Goal: Information Seeking & Learning: Find specific fact

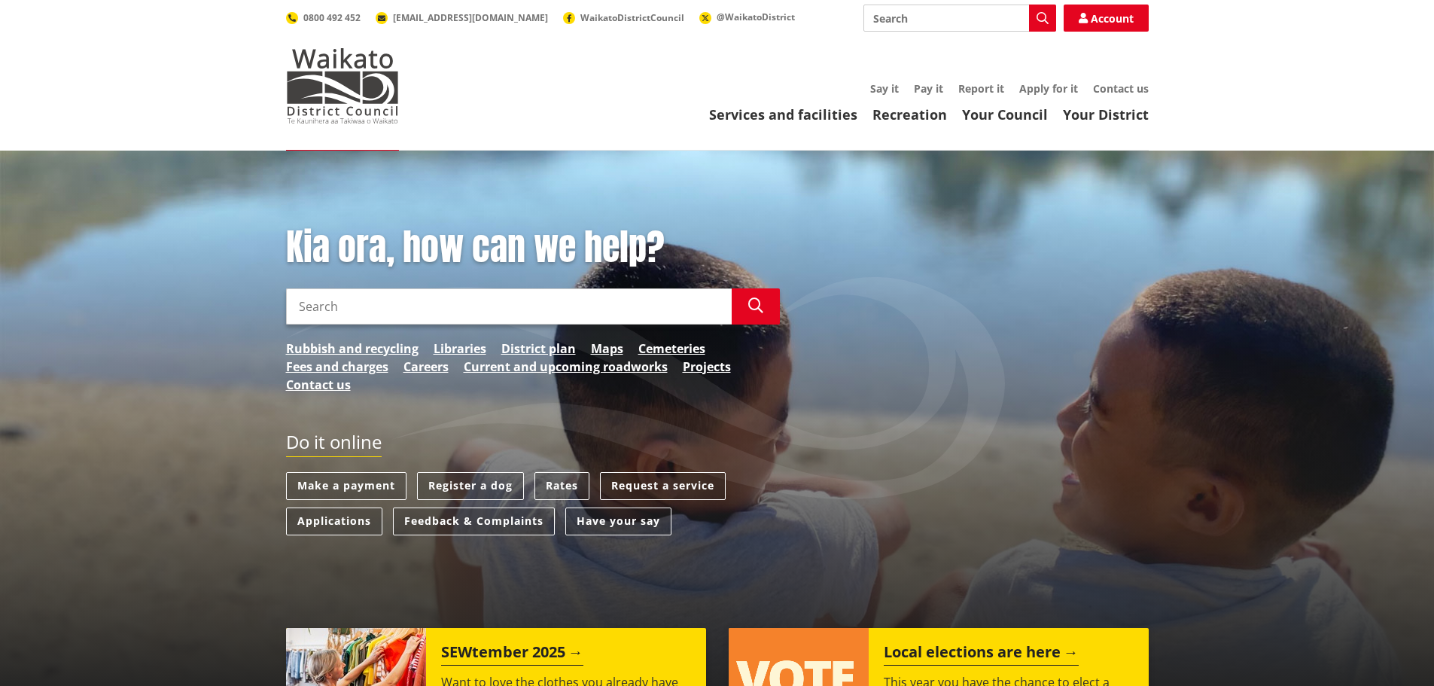
click at [538, 314] on input "Search" at bounding box center [509, 306] width 446 height 36
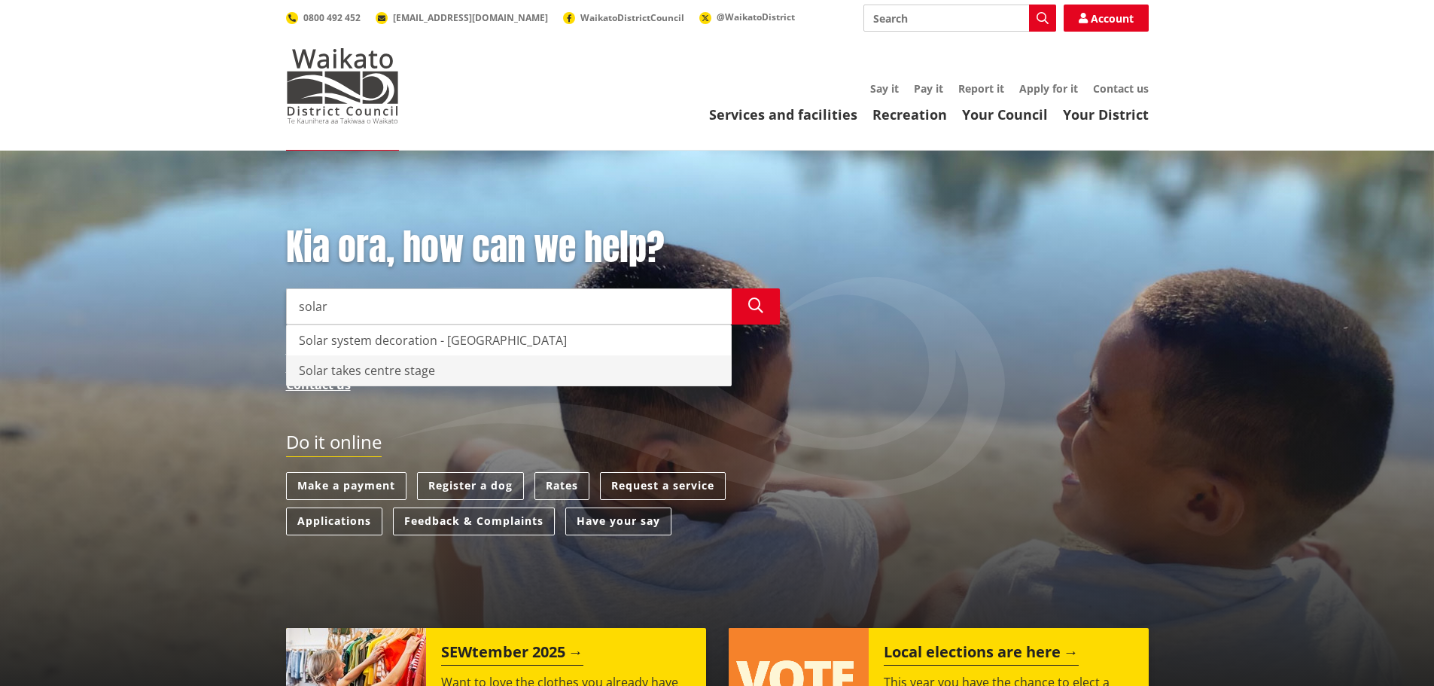
click at [415, 374] on div "Solar takes centre stage" at bounding box center [509, 370] width 444 height 30
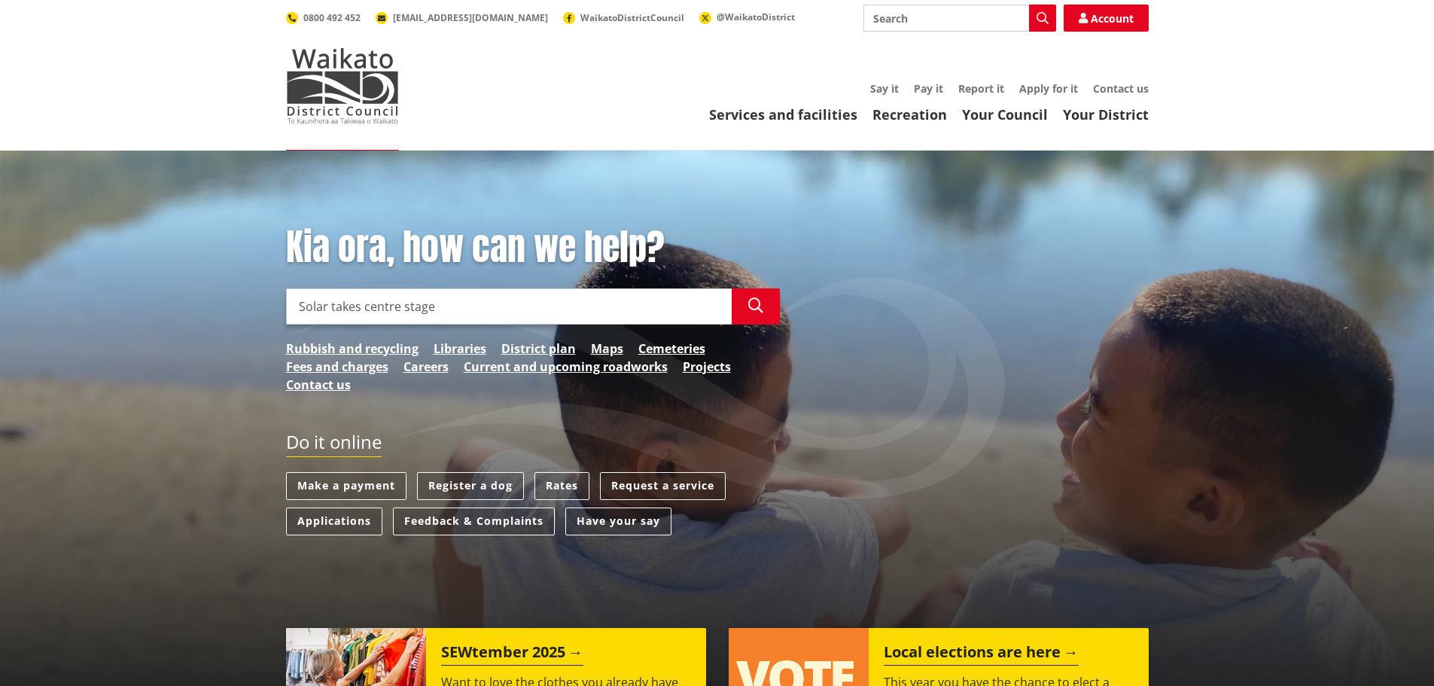
type input "Solar takes centre stage"
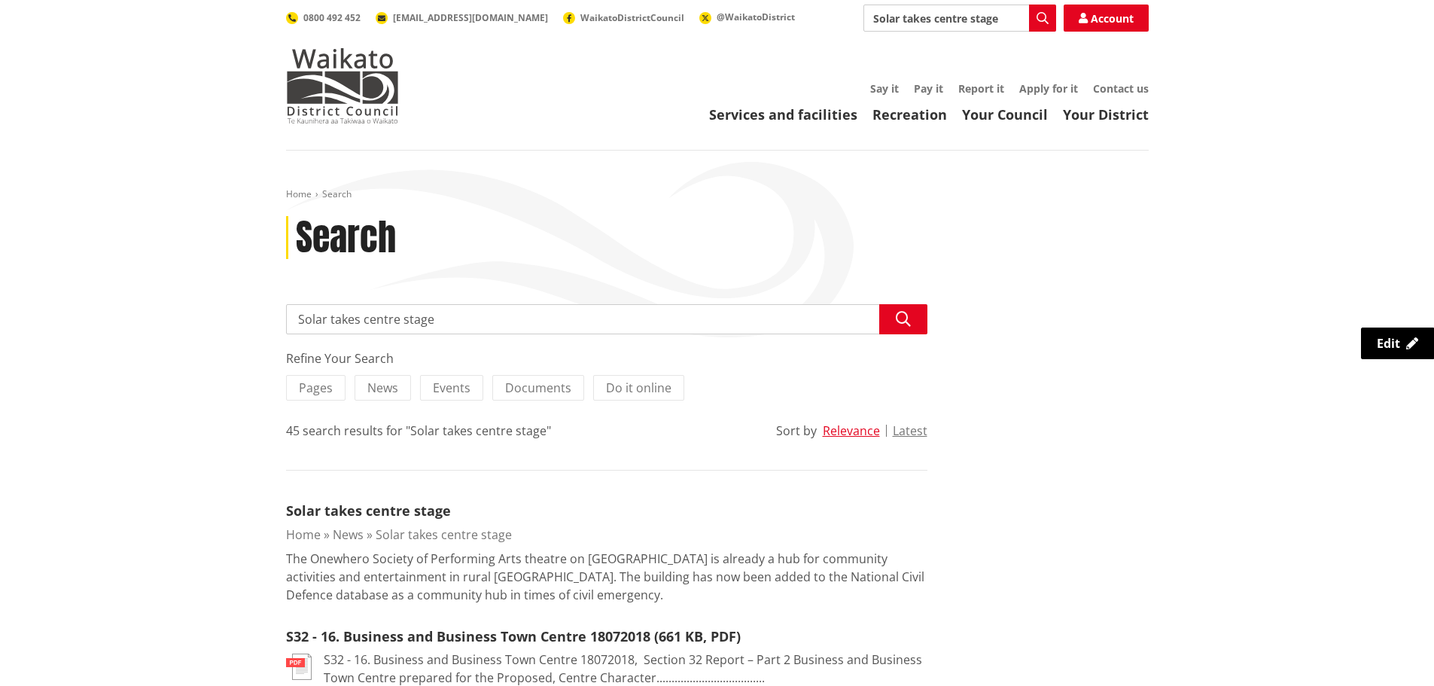
click at [695, 315] on input "Solar takes centre stage" at bounding box center [606, 319] width 641 height 30
drag, startPoint x: 695, startPoint y: 315, endPoint x: 328, endPoint y: 334, distance: 367.2
click at [328, 334] on input "Solar takes centre stage" at bounding box center [606, 319] width 641 height 30
type input "Solar"
